Goal: Communication & Community: Share content

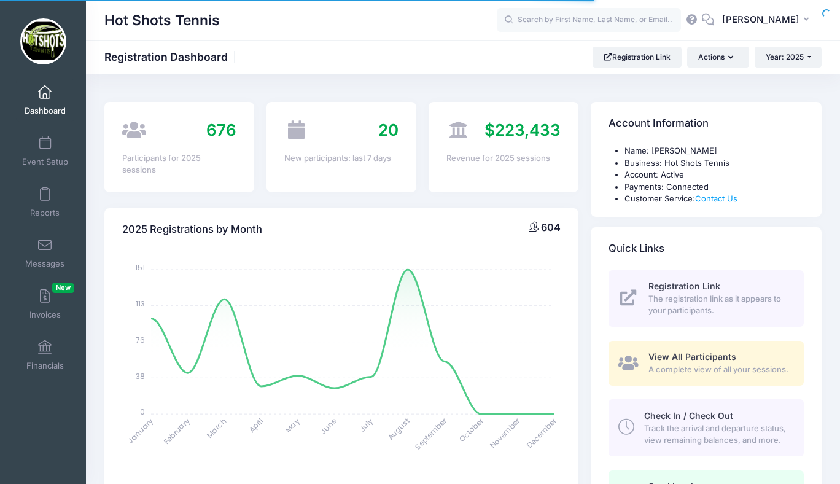
select select
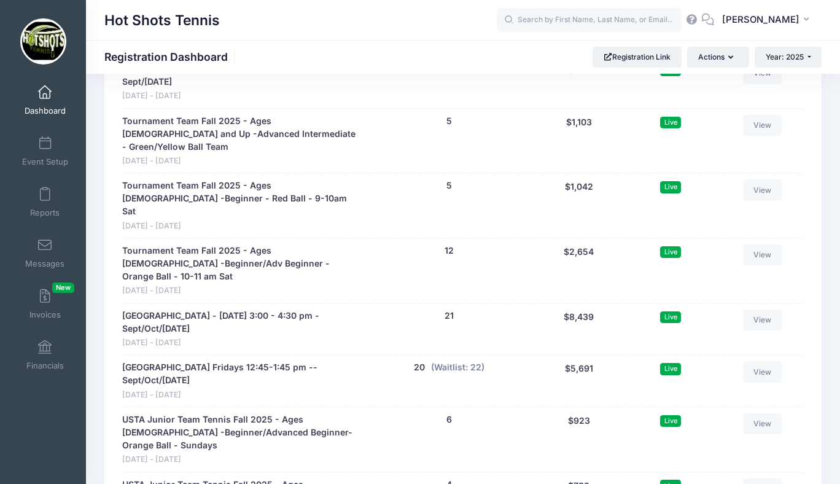
scroll to position [2901, 0]
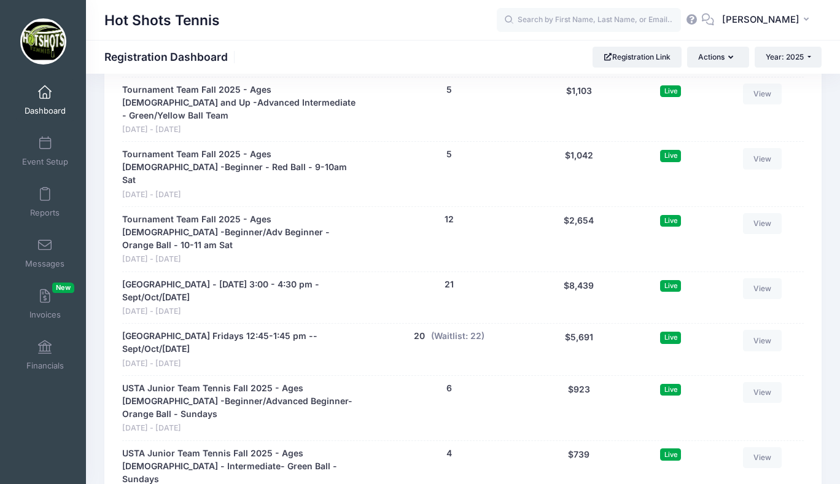
click at [44, 102] on link "Dashboard" at bounding box center [45, 100] width 58 height 43
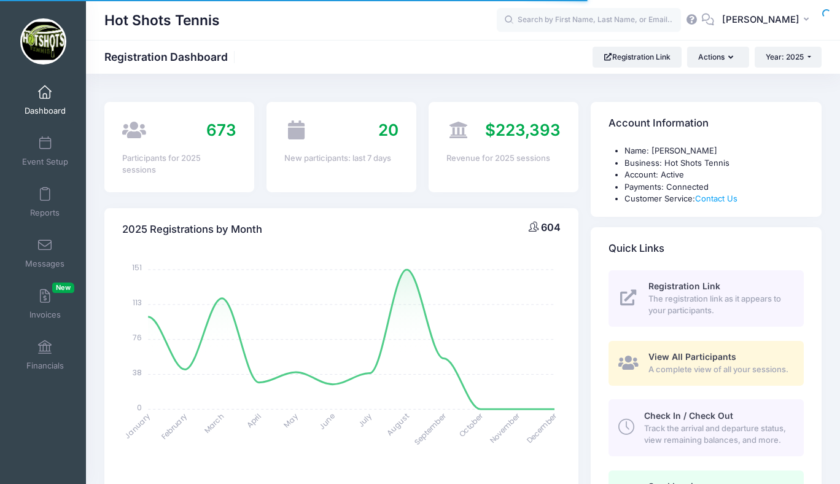
select select
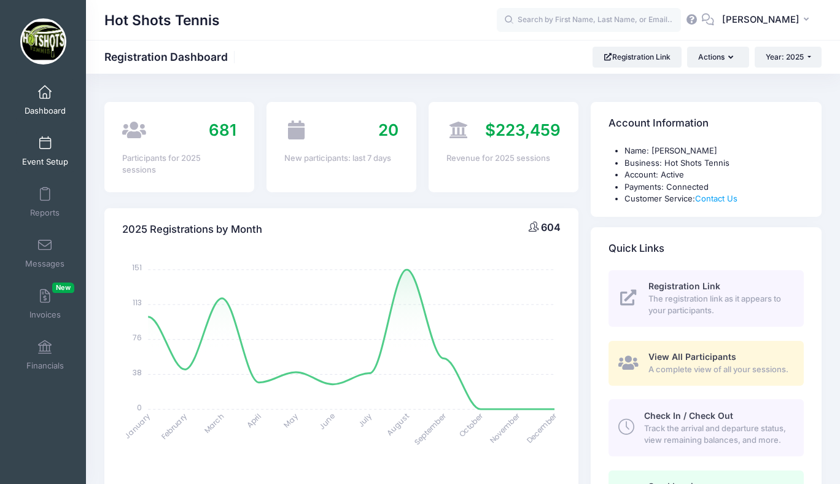
click at [52, 154] on link "Event Setup" at bounding box center [45, 151] width 58 height 43
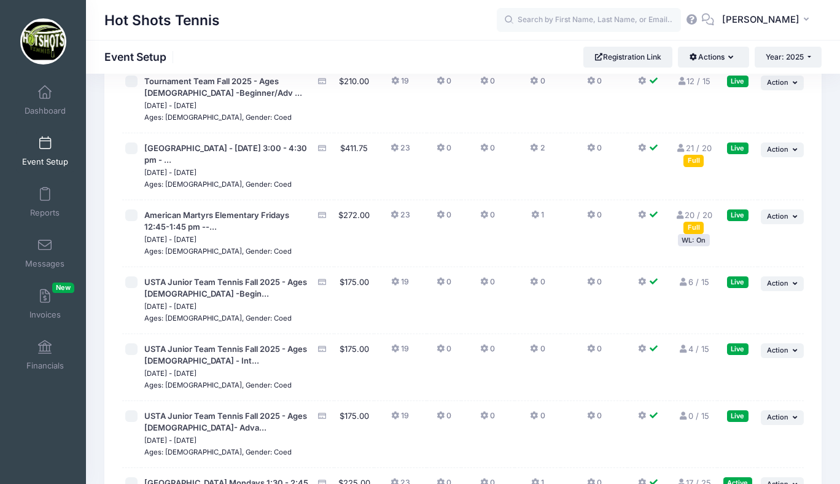
scroll to position [3210, 0]
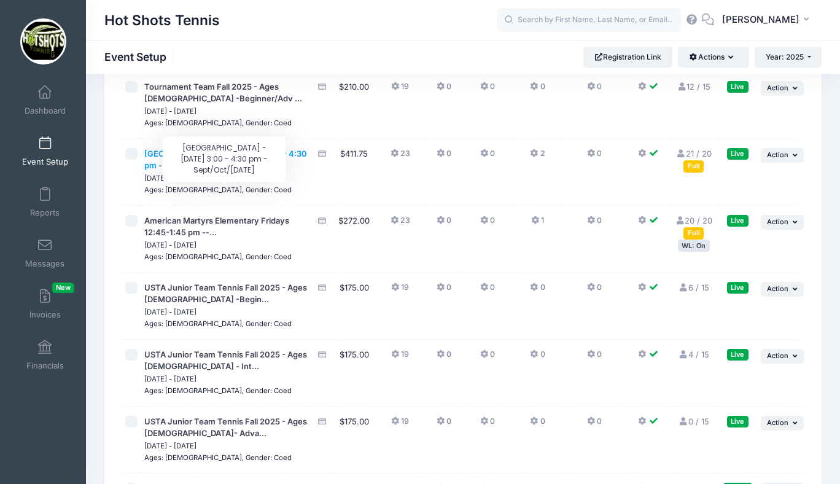
click at [252, 171] on span "[GEOGRAPHIC_DATA] - [DATE] 3:00 - 4:30 pm - ..." at bounding box center [225, 160] width 163 height 22
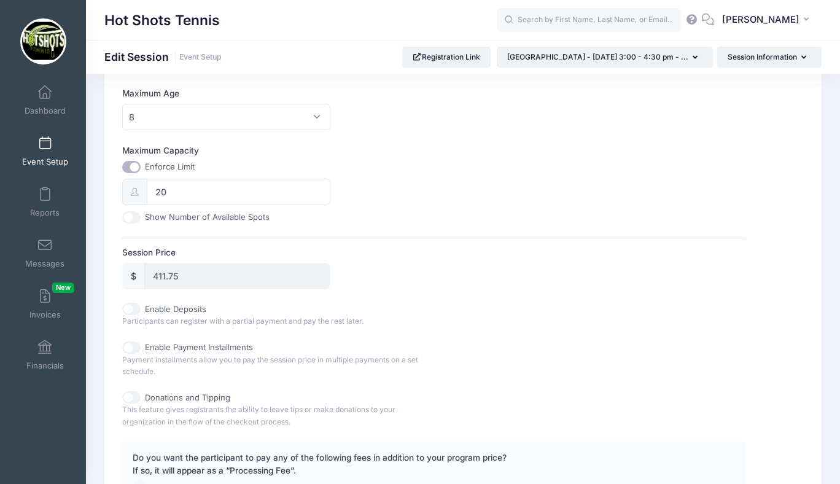
scroll to position [427, 0]
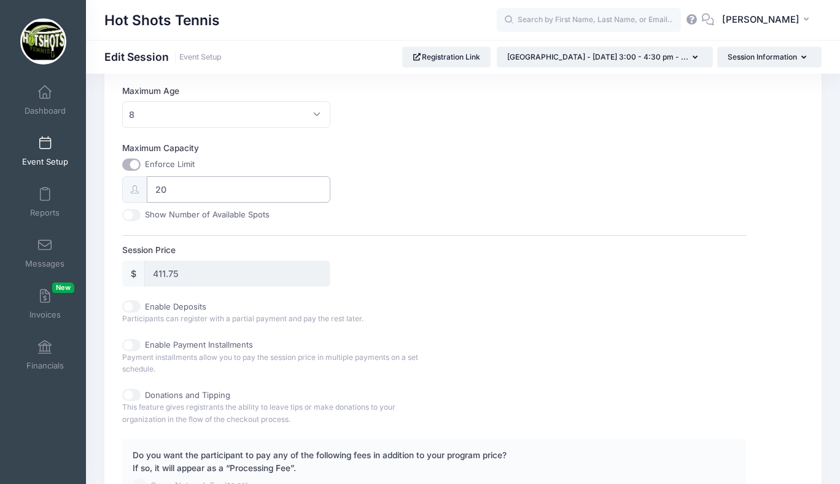
click at [171, 189] on input "20" at bounding box center [238, 189] width 183 height 26
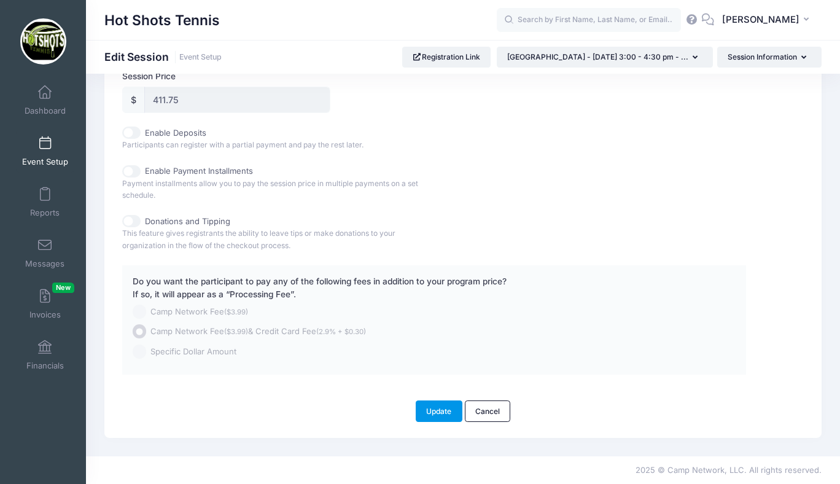
type input "26"
click at [437, 409] on button "Update" at bounding box center [439, 410] width 47 height 21
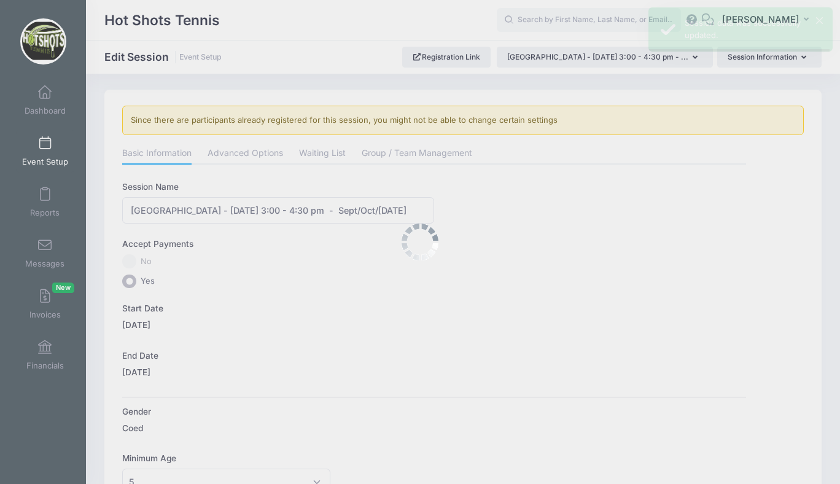
scroll to position [0, 0]
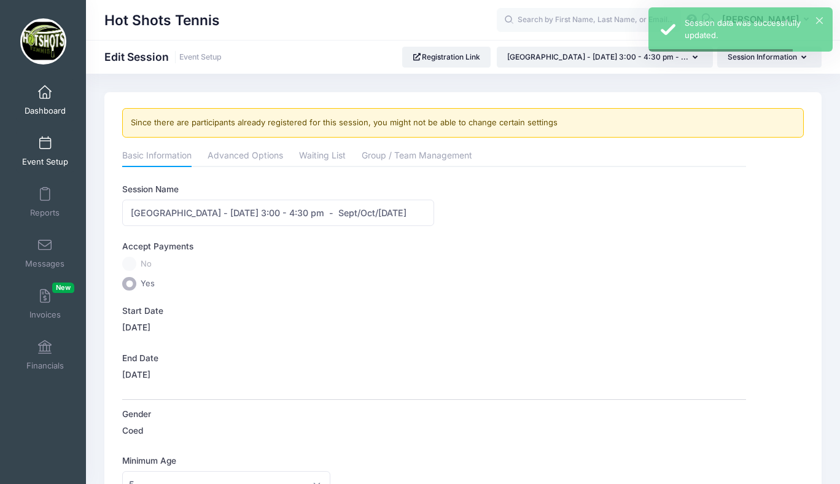
click at [45, 98] on span at bounding box center [45, 93] width 0 height 14
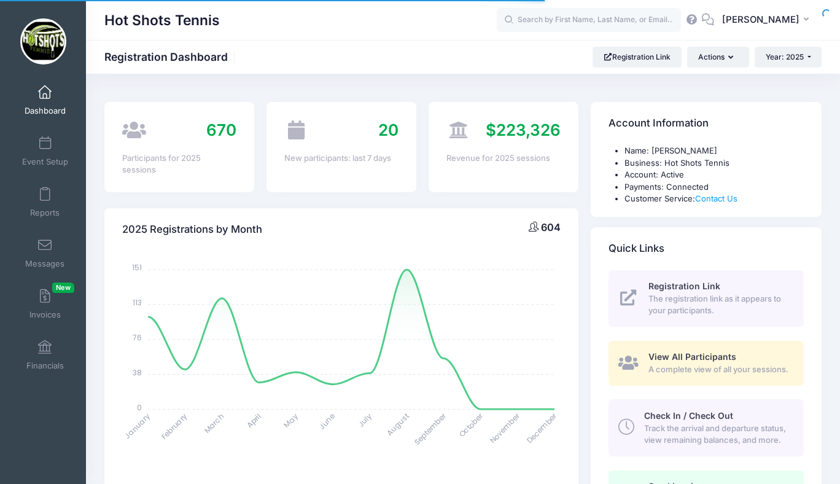
select select
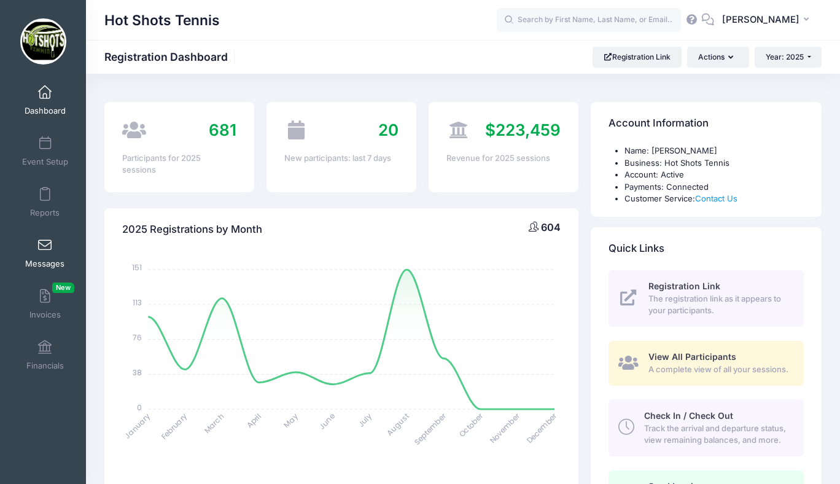
click at [45, 249] on span at bounding box center [45, 246] width 0 height 14
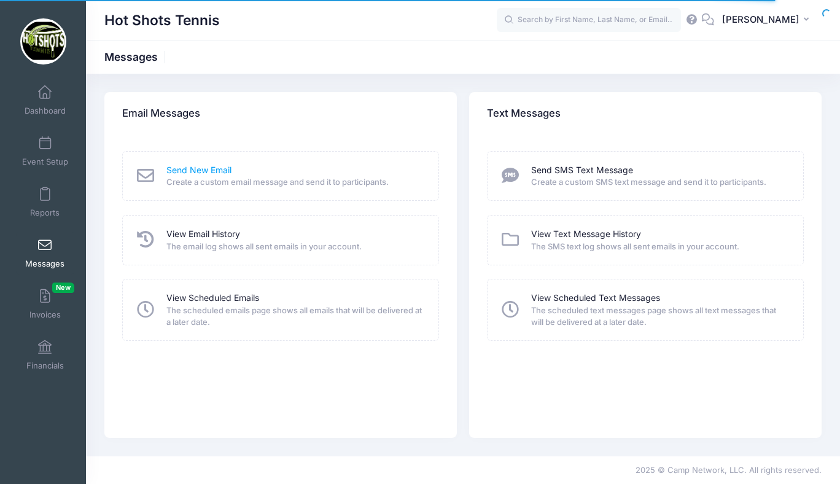
click at [209, 170] on link "Send New Email" at bounding box center [198, 170] width 65 height 13
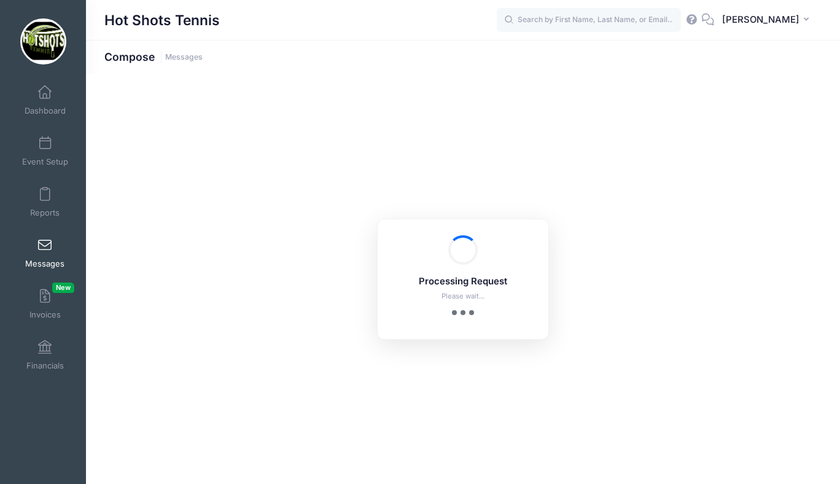
select select "2025"
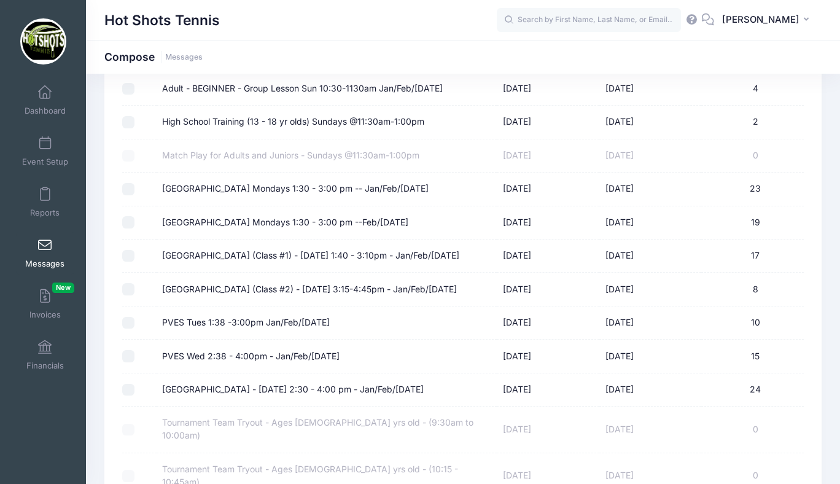
scroll to position [402, 0]
click at [286, 188] on label "[GEOGRAPHIC_DATA] Mondays 1:30 - 3:00 pm -- Jan/Feb/[DATE]" at bounding box center [295, 187] width 267 height 13
click at [135, 188] on input "[GEOGRAPHIC_DATA] Mondays 1:30 - 3:00 pm -- Jan/Feb/[DATE]" at bounding box center [128, 188] width 12 height 12
checkbox input "true"
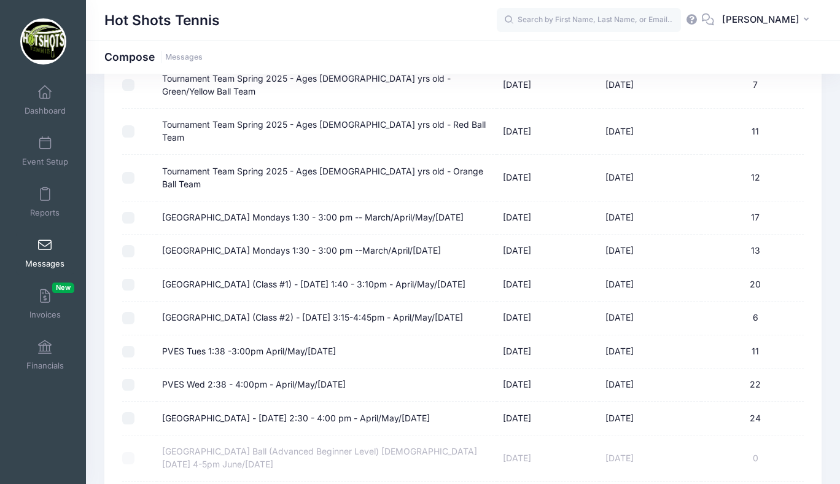
scroll to position [894, 0]
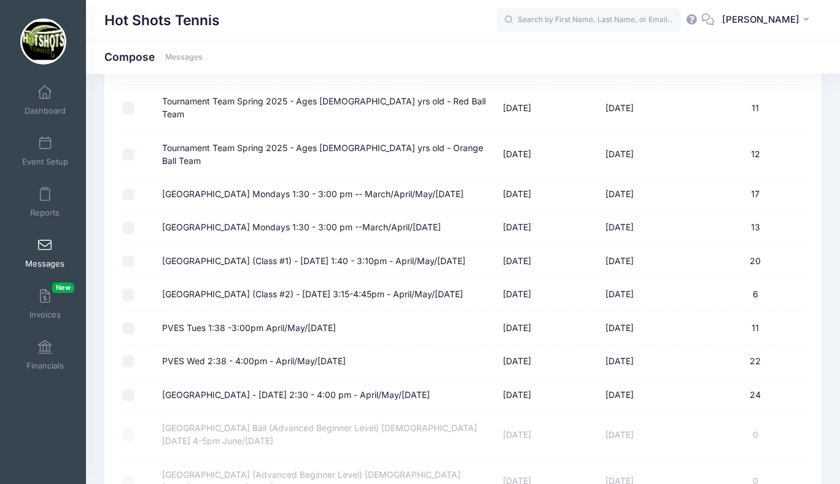
click at [343, 188] on label "[GEOGRAPHIC_DATA] Mondays 1:30 - 3:00 pm -- March/April/May/[DATE]" at bounding box center [313, 194] width 302 height 13
click at [135, 189] on input "[GEOGRAPHIC_DATA] Mondays 1:30 - 3:00 pm -- March/April/May/[DATE]" at bounding box center [128, 195] width 12 height 12
checkbox input "true"
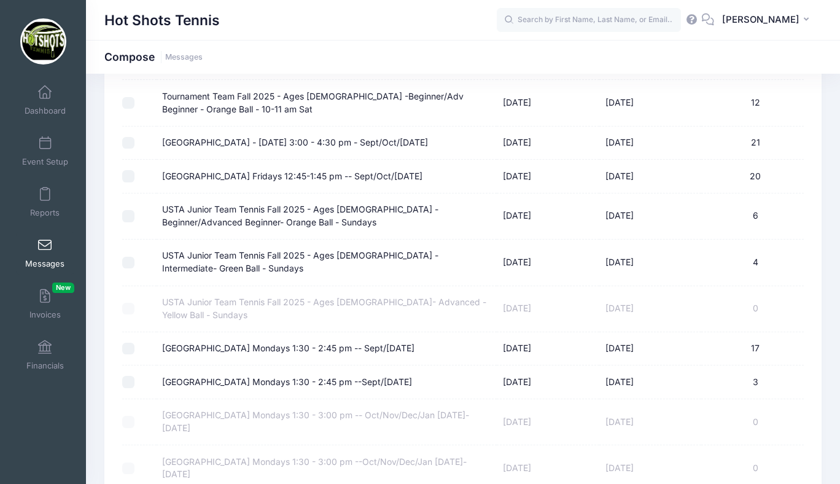
scroll to position [1847, 0]
click at [382, 341] on label "[GEOGRAPHIC_DATA] Mondays 1:30 - 2:45 pm -- Sept/[DATE]" at bounding box center [288, 347] width 252 height 13
click at [135, 342] on input "[GEOGRAPHIC_DATA] Mondays 1:30 - 2:45 pm -- Sept/[DATE]" at bounding box center [128, 348] width 12 height 12
checkbox input "true"
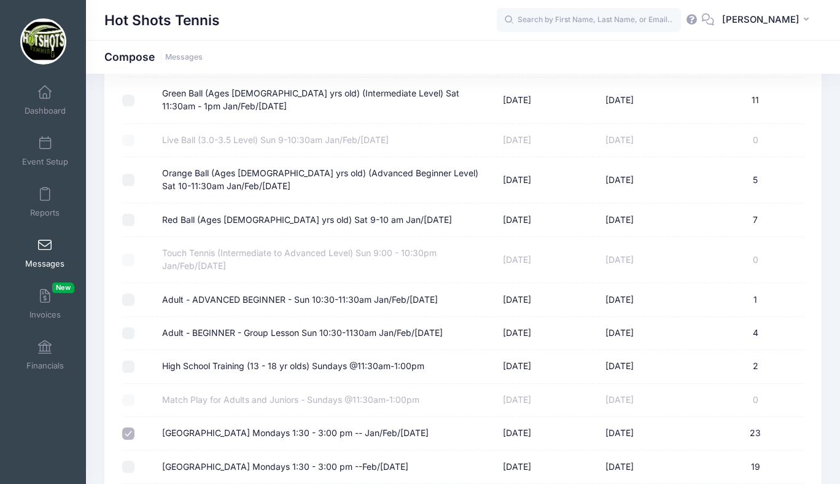
scroll to position [0, 0]
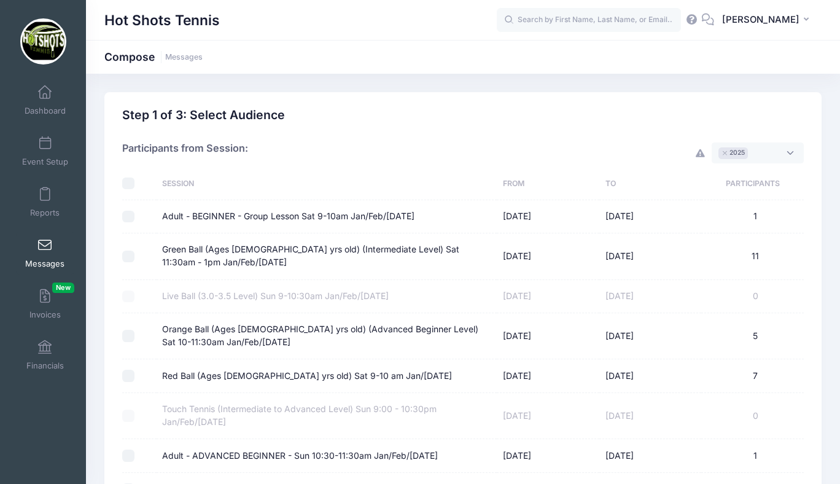
click at [759, 154] on span "× 2025" at bounding box center [758, 152] width 92 height 21
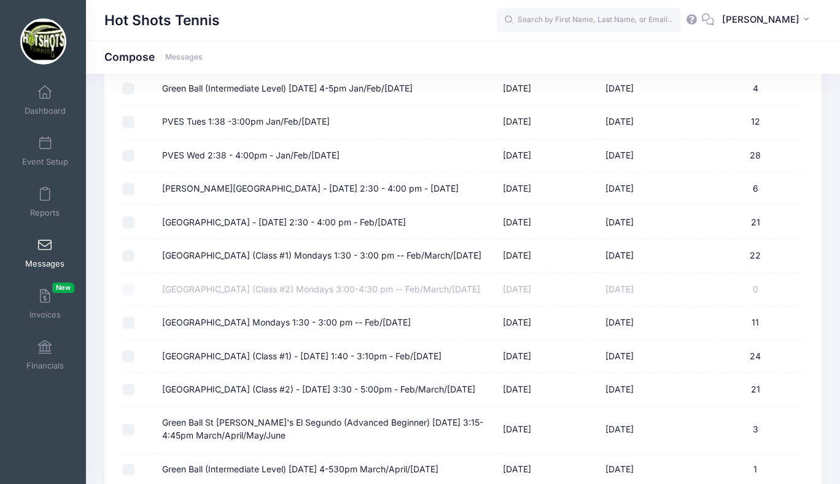
scroll to position [128, 0]
click at [259, 250] on label "[GEOGRAPHIC_DATA] (Class #1) Mondays 1:30 - 3:00 pm -- Feb/March/[DATE]" at bounding box center [321, 255] width 319 height 13
click at [135, 250] on input "[GEOGRAPHIC_DATA] (Class #1) Mondays 1:30 - 3:00 pm -- Feb/March/[DATE]" at bounding box center [128, 255] width 12 height 12
checkbox input "true"
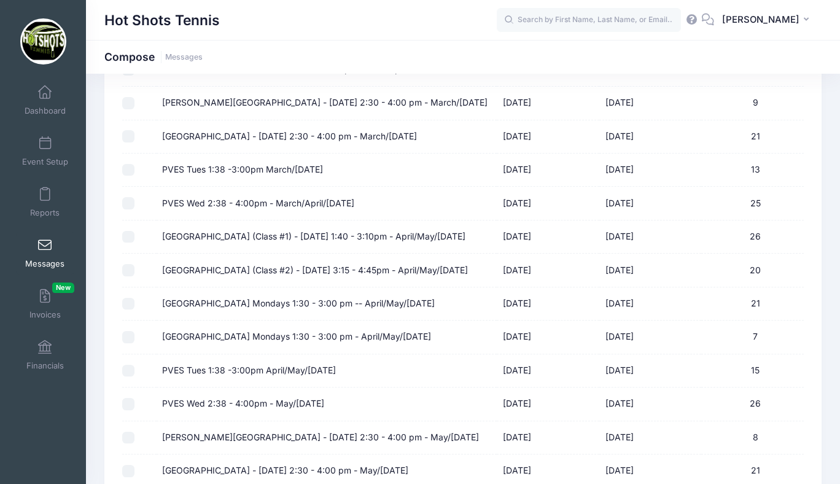
scroll to position [529, 0]
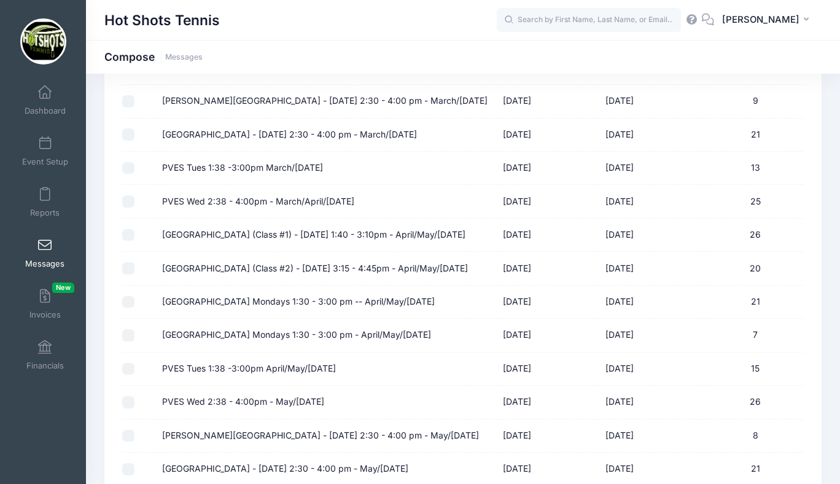
click at [283, 308] on label "[GEOGRAPHIC_DATA] Mondays 1:30 - 3:00 pm -- April/May/[DATE]" at bounding box center [298, 301] width 273 height 13
click at [135, 308] on input "[GEOGRAPHIC_DATA] Mondays 1:30 - 3:00 pm -- April/May/[DATE]" at bounding box center [128, 302] width 12 height 12
checkbox input "true"
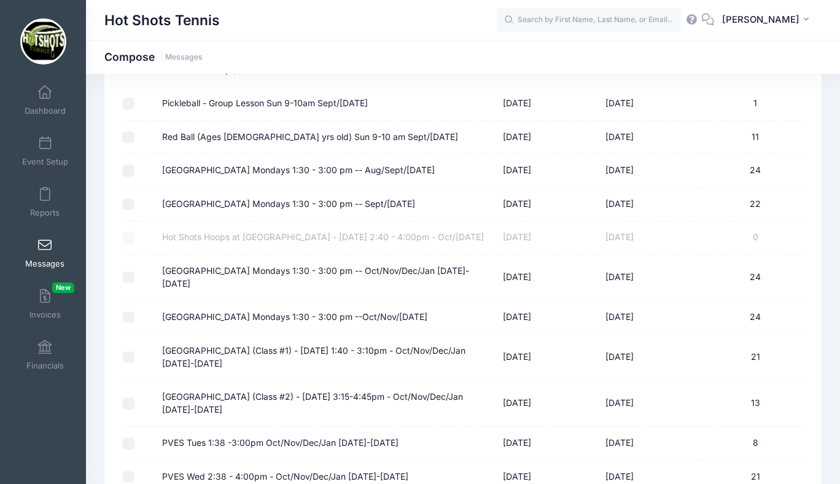
scroll to position [2533, 0]
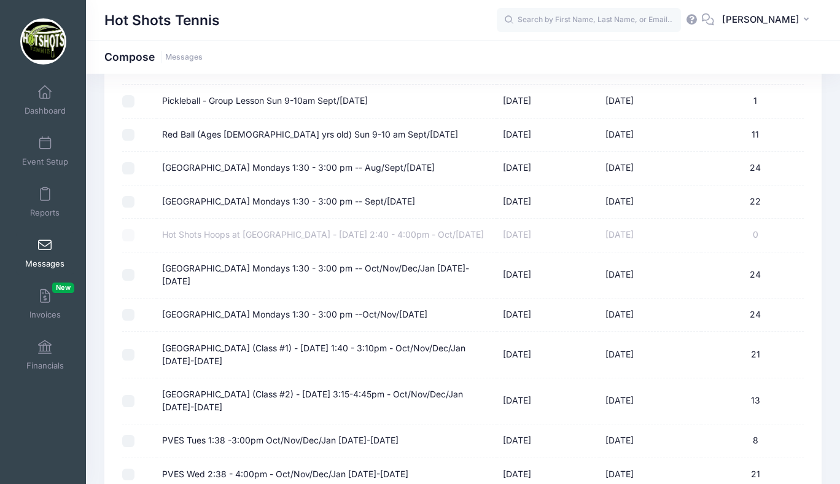
click at [321, 174] on label "[GEOGRAPHIC_DATA] Mondays 1:30 - 3:00 pm -- Aug/Sept/[DATE]" at bounding box center [298, 168] width 273 height 13
click at [135, 174] on input "[GEOGRAPHIC_DATA] Mondays 1:30 - 3:00 pm -- Aug/Sept/[DATE]" at bounding box center [128, 168] width 12 height 12
checkbox input "true"
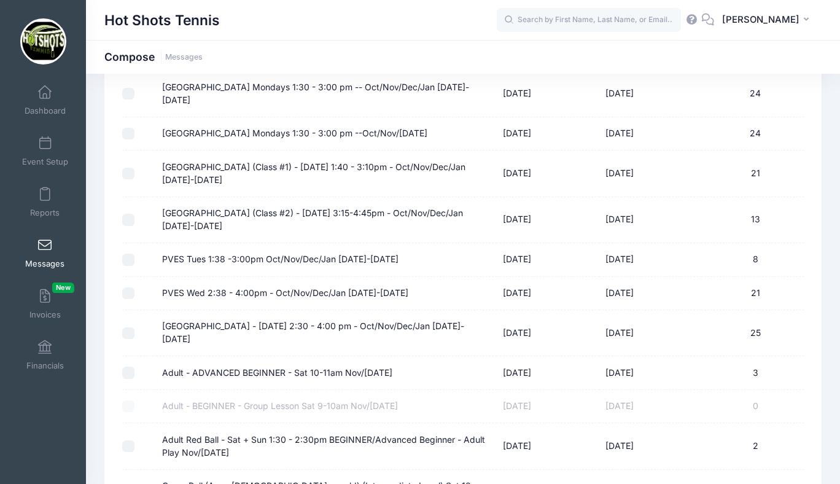
scroll to position [2724, 0]
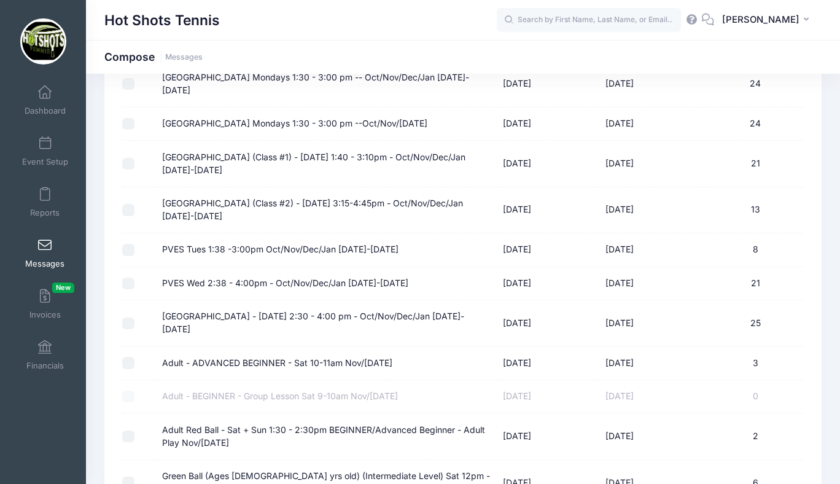
click at [355, 97] on label "[GEOGRAPHIC_DATA] Mondays 1:30 - 3:00 pm -- Oct/Nov/Dec/Jan [DATE]-[DATE]" at bounding box center [326, 84] width 329 height 26
click at [135, 90] on input "[GEOGRAPHIC_DATA] Mondays 1:30 - 3:00 pm -- Oct/Nov/Dec/Jan [DATE]-[DATE]" at bounding box center [128, 84] width 12 height 12
checkbox input "true"
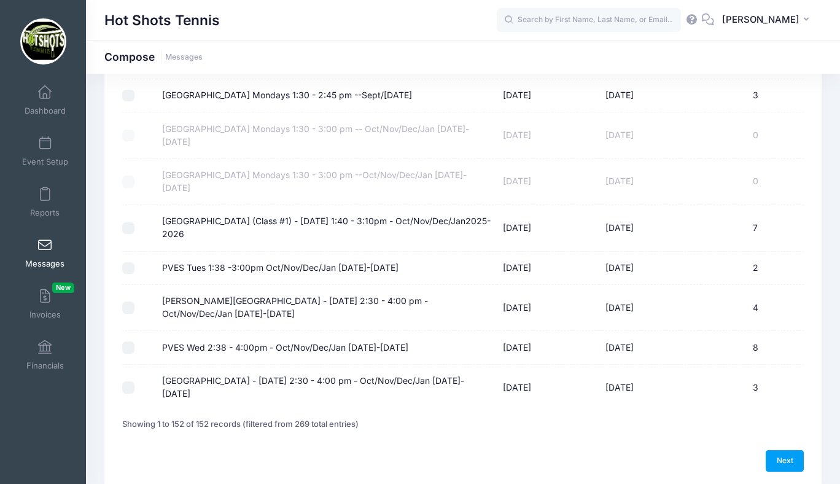
scroll to position [5528, 0]
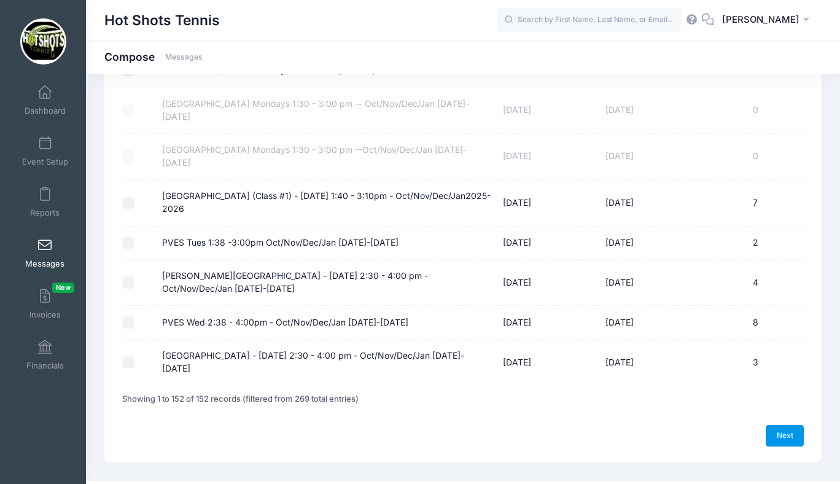
click at [778, 425] on link "Next" at bounding box center [785, 435] width 38 height 21
select select "50"
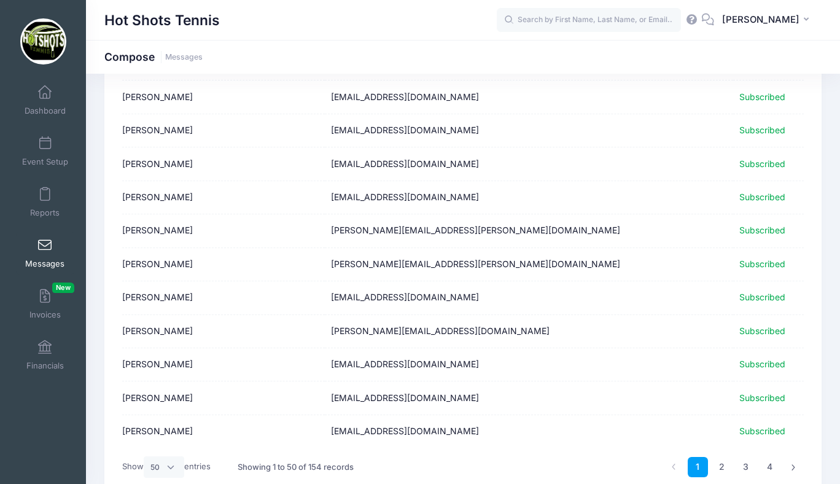
scroll to position [1505, 0]
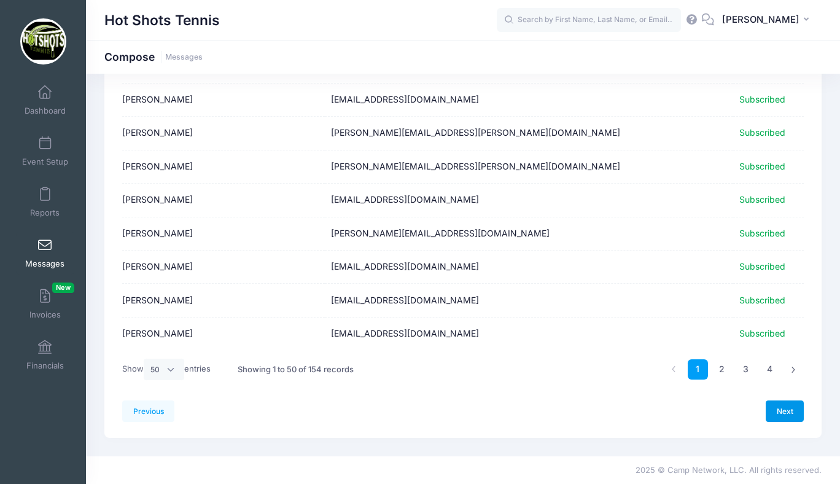
click at [780, 410] on link "Next" at bounding box center [785, 410] width 38 height 21
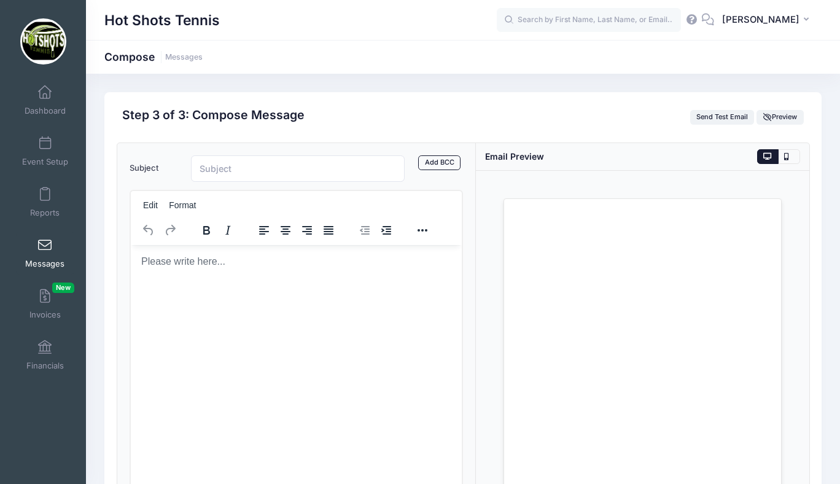
scroll to position [0, 0]
click at [262, 278] on html at bounding box center [295, 260] width 331 height 33
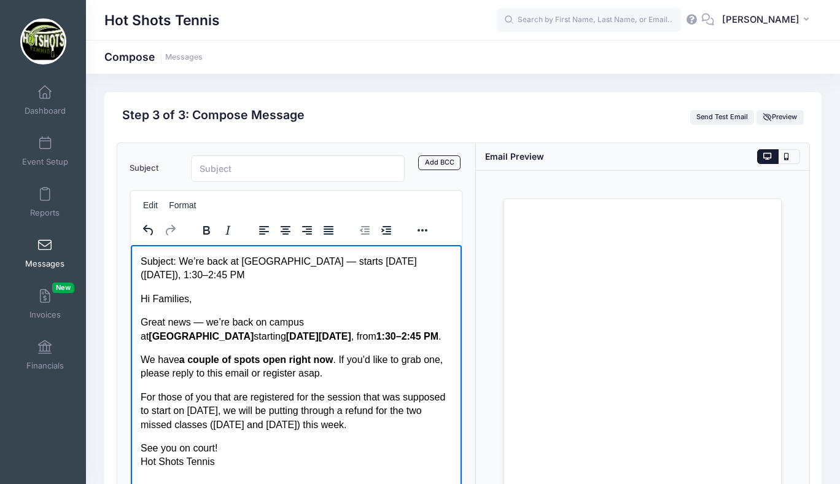
click at [379, 425] on p "For those of you that are registered for the session that was supposed to start…" at bounding box center [295, 410] width 311 height 41
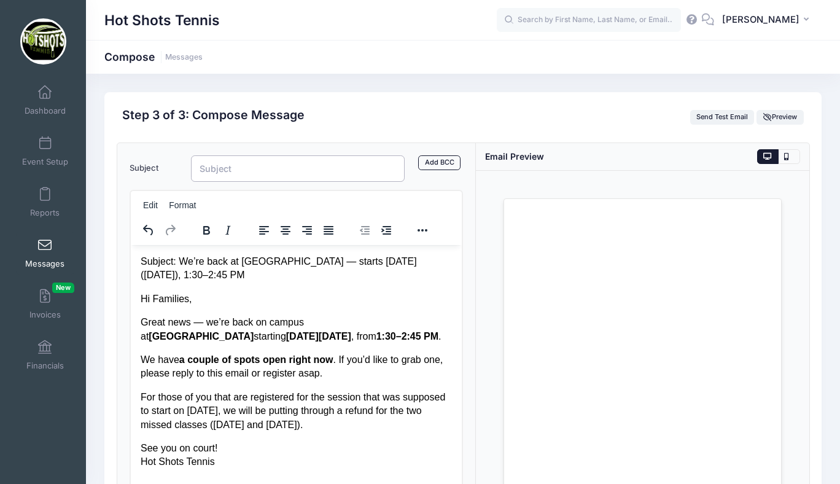
click at [268, 165] on input "Subject" at bounding box center [298, 168] width 214 height 26
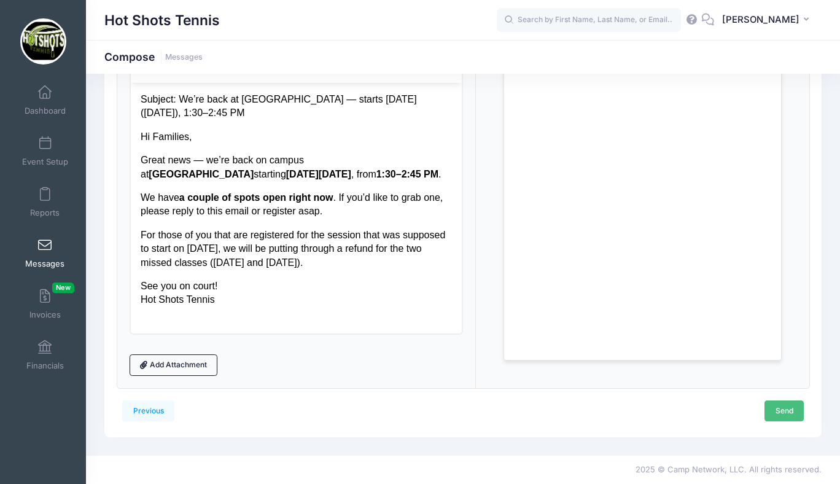
type input "Center Street Tennis Starts Tomorrow (Sept 15th) - Couple of Spots Available"
click at [779, 409] on link "Send" at bounding box center [784, 410] width 39 height 21
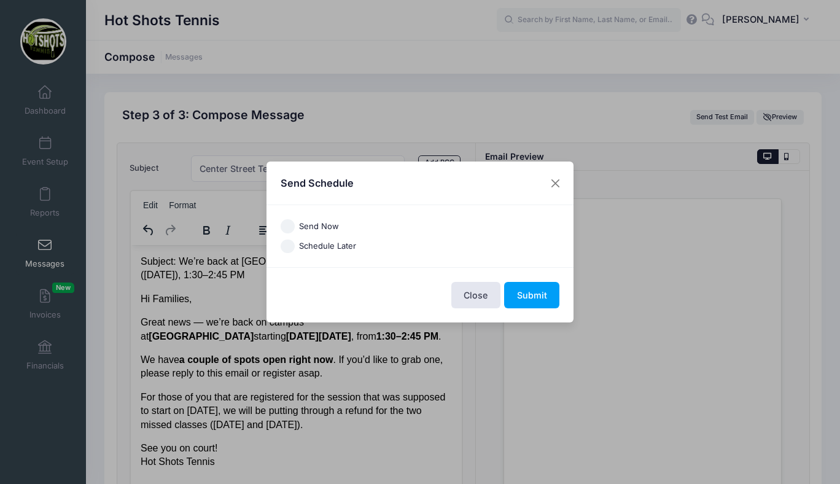
click at [290, 224] on input "Send Now" at bounding box center [288, 226] width 14 height 14
radio input "true"
click at [526, 293] on button "Submit" at bounding box center [531, 295] width 55 height 26
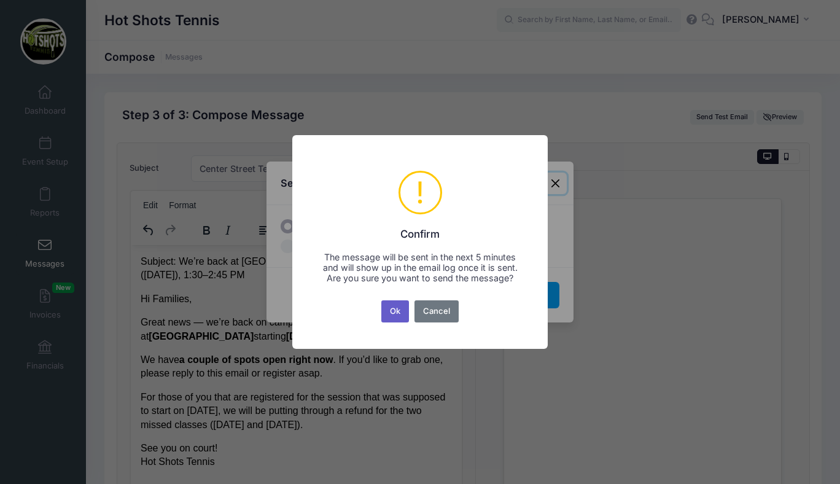
click at [396, 316] on button "Ok" at bounding box center [395, 311] width 28 height 22
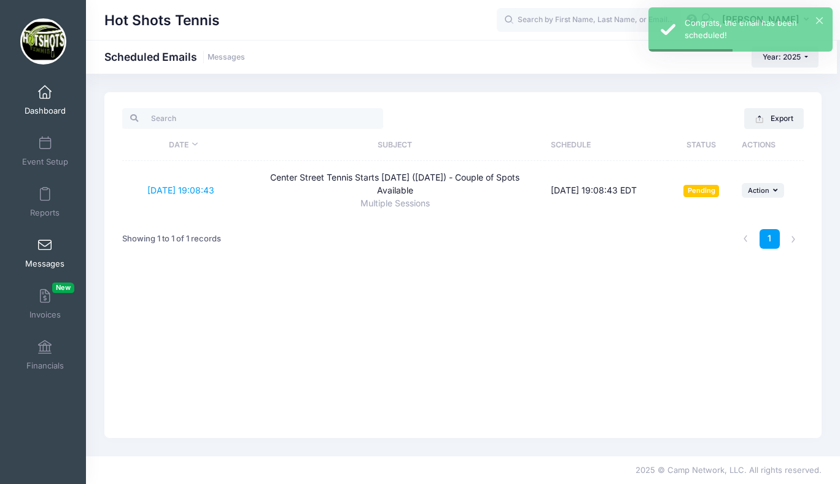
click at [45, 94] on span at bounding box center [45, 93] width 0 height 14
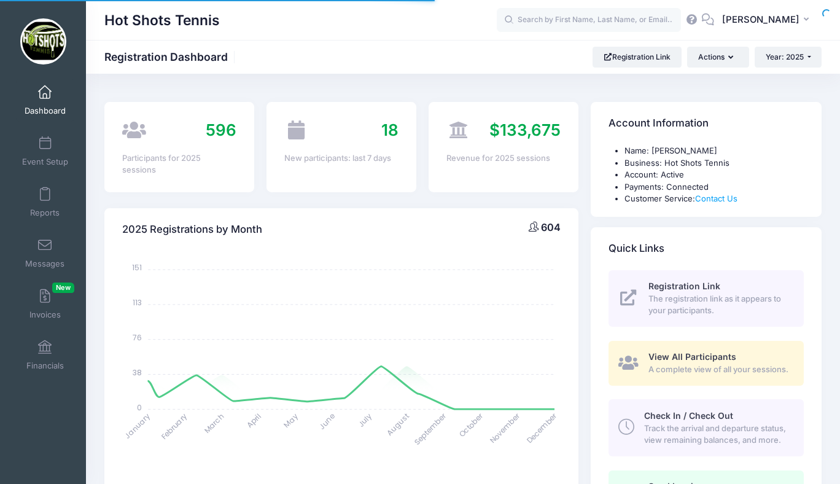
select select
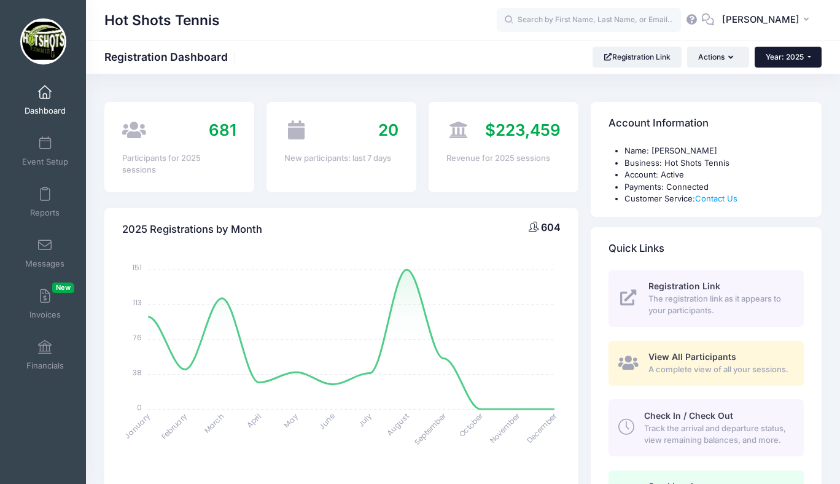
click at [777, 61] on span "Year: 2025" at bounding box center [785, 56] width 38 height 9
click at [776, 115] on link "Year: 2024" at bounding box center [795, 112] width 80 height 16
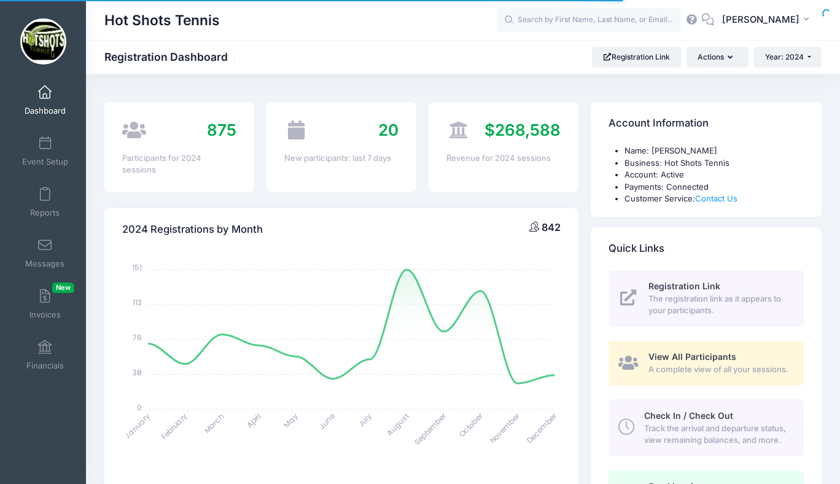
select select
click at [45, 92] on span at bounding box center [45, 93] width 0 height 14
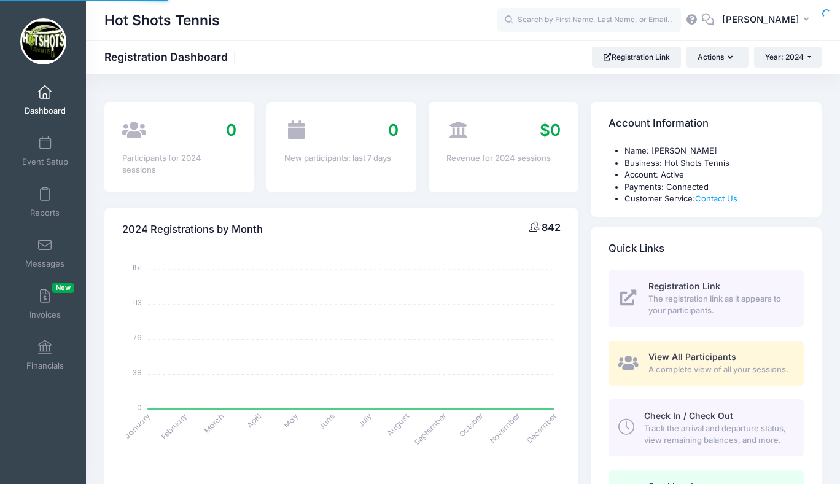
select select
